Goal: Information Seeking & Learning: Learn about a topic

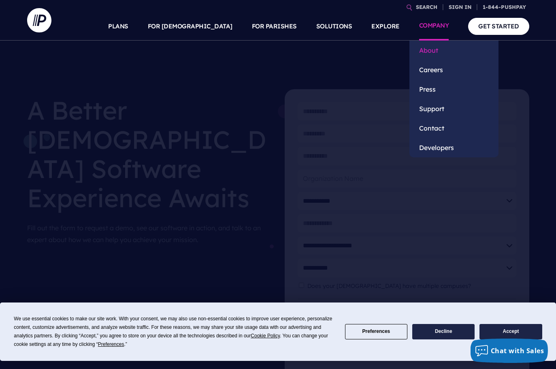
click at [437, 53] on link "About" at bounding box center [454, 50] width 89 height 19
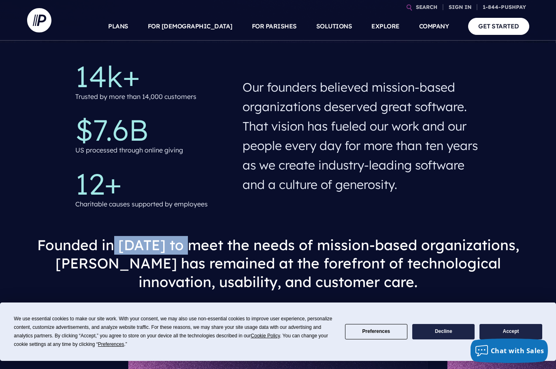
drag, startPoint x: 122, startPoint y: 243, endPoint x: 205, endPoint y: 252, distance: 84.0
click at [205, 252] on h3 "Founded in [DATE] to meet the needs of mission-based organizations, [PERSON_NAM…" at bounding box center [278, 263] width 489 height 68
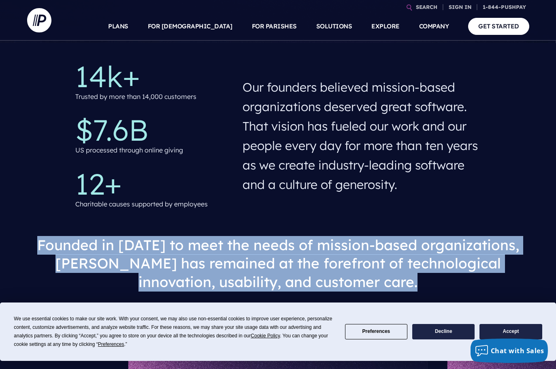
click at [205, 252] on h3 "Founded in [DATE] to meet the needs of mission-based organizations, [PERSON_NAM…" at bounding box center [278, 263] width 489 height 68
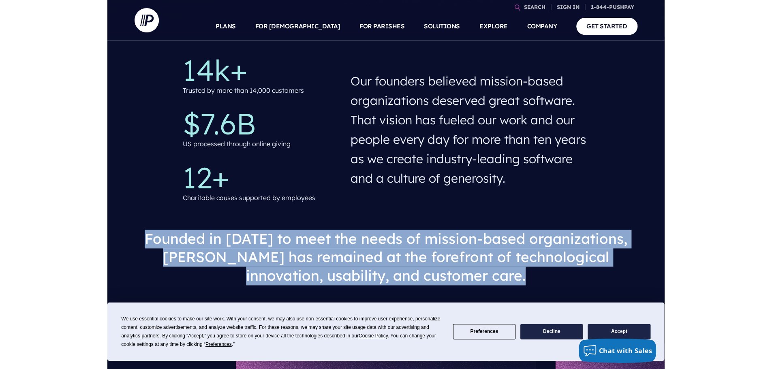
scroll to position [203, 0]
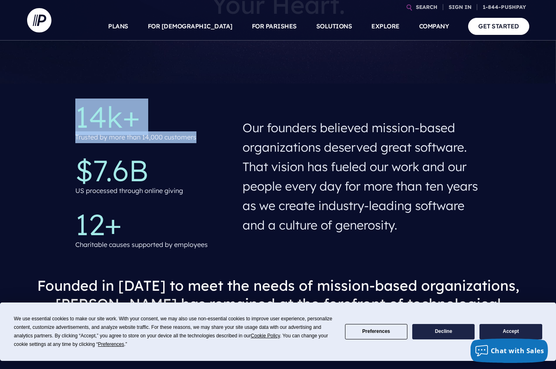
drag, startPoint x: 73, startPoint y: 120, endPoint x: 195, endPoint y: 137, distance: 123.6
click at [195, 137] on div "14k+ Trusted by more than 14,000 customers $7.6B US processed through online gi…" at bounding box center [152, 176] width 167 height 161
click at [195, 137] on p "Trusted by more than 14,000 customers" at bounding box center [135, 137] width 121 height 12
